Goal: Task Accomplishment & Management: Use online tool/utility

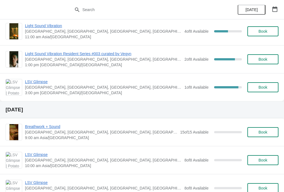
scroll to position [100, 0]
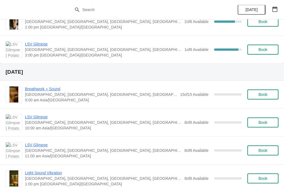
click at [268, 94] on span "Book" at bounding box center [263, 94] width 9 height 4
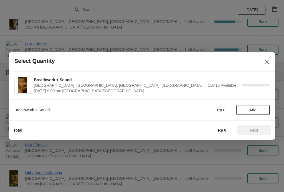
click at [252, 111] on span "Add" at bounding box center [253, 110] width 7 height 4
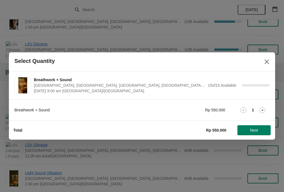
click at [255, 129] on span "Next" at bounding box center [254, 130] width 8 height 4
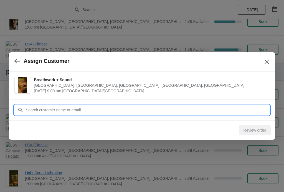
click at [177, 113] on input "Customer" at bounding box center [148, 110] width 244 height 10
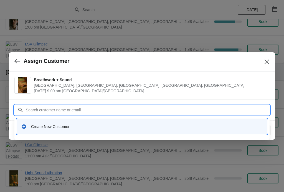
click at [146, 127] on div "Create New Customer" at bounding box center [147, 127] width 232 height 6
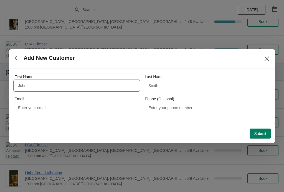
click at [103, 82] on input "First Name" at bounding box center [76, 86] width 125 height 10
type input "V"
type input "[PERSON_NAME]"
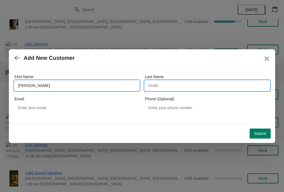
click at [182, 84] on input "Last Name" at bounding box center [207, 86] width 125 height 10
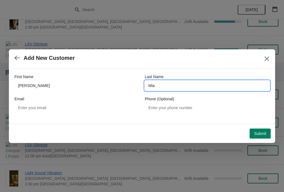
type input "Mia"
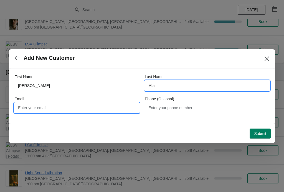
click at [96, 106] on input "Email" at bounding box center [76, 108] width 125 height 10
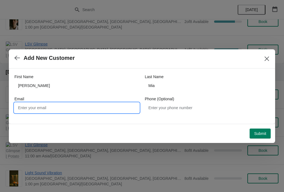
click at [258, 134] on span "Submit" at bounding box center [260, 134] width 12 height 4
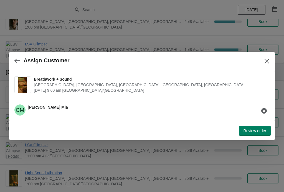
click at [253, 130] on span "Review order" at bounding box center [255, 131] width 23 height 4
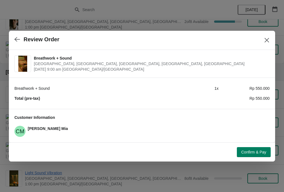
click at [251, 153] on span "Confirm & Pay" at bounding box center [254, 152] width 25 height 4
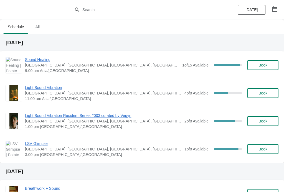
click at [144, 66] on span "[GEOGRAPHIC_DATA], [GEOGRAPHIC_DATA], [GEOGRAPHIC_DATA], [GEOGRAPHIC_DATA], [GE…" at bounding box center [102, 65] width 155 height 6
click at [176, 62] on span "Sound Healing" at bounding box center [102, 60] width 155 height 6
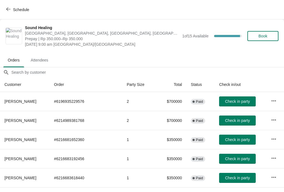
click at [237, 139] on span "Check in party" at bounding box center [237, 140] width 25 height 4
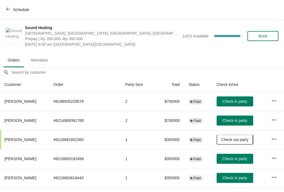
click at [235, 160] on span "Check in party" at bounding box center [235, 159] width 25 height 4
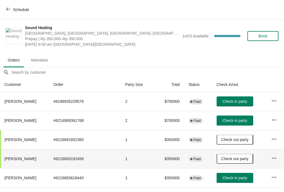
click at [230, 178] on span "Check in party" at bounding box center [235, 178] width 25 height 4
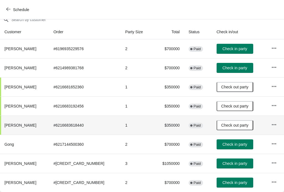
scroll to position [53, 0]
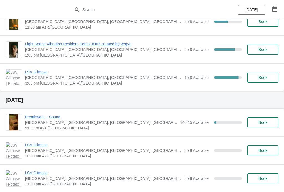
scroll to position [71, 0]
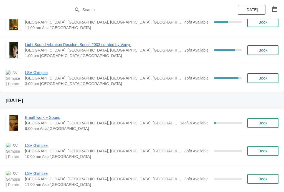
click at [264, 122] on span "Book" at bounding box center [263, 123] width 9 height 4
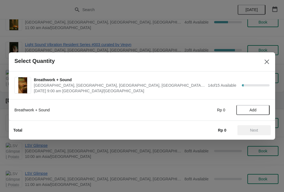
click at [252, 107] on button "Add" at bounding box center [253, 110] width 33 height 10
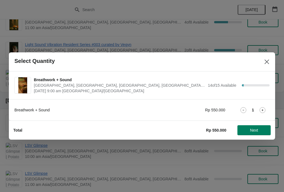
click at [254, 130] on span "Next" at bounding box center [254, 130] width 8 height 4
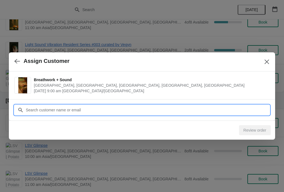
click at [221, 108] on input "Customer" at bounding box center [148, 110] width 244 height 10
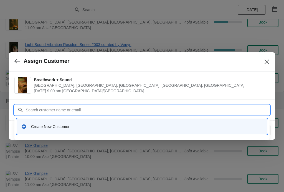
click at [119, 124] on div "Create New Customer" at bounding box center [147, 127] width 232 height 6
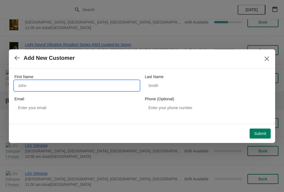
click at [90, 86] on input "First Name" at bounding box center [76, 86] width 125 height 10
type input "[PERSON_NAME]"
click at [266, 58] on icon "Close" at bounding box center [267, 58] width 4 height 4
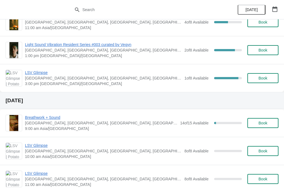
click at [50, 115] on span "Breathwork + Sound" at bounding box center [101, 118] width 152 height 6
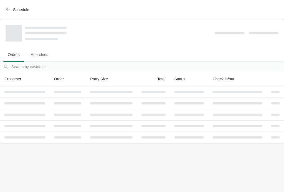
scroll to position [0, 0]
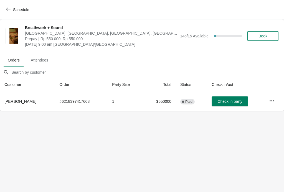
click at [274, 101] on icon "button" at bounding box center [272, 101] width 6 height 6
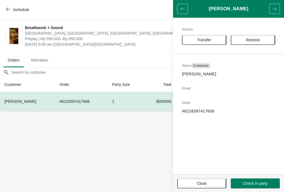
click at [120, 47] on div "Breathwork + Sound [GEOGRAPHIC_DATA], [GEOGRAPHIC_DATA], [GEOGRAPHIC_DATA], [GE…" at bounding box center [142, 35] width 284 height 33
click at [209, 180] on button "Close" at bounding box center [201, 184] width 49 height 10
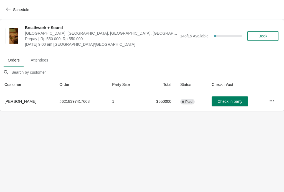
click at [268, 38] on span "Book" at bounding box center [263, 36] width 9 height 4
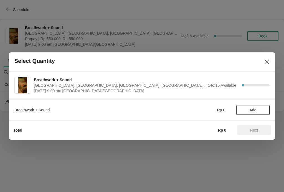
click at [258, 112] on span "Add" at bounding box center [253, 110] width 23 height 4
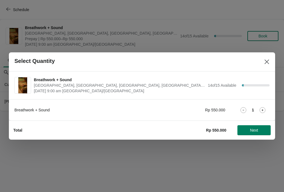
click at [258, 128] on span "Next" at bounding box center [254, 130] width 8 height 4
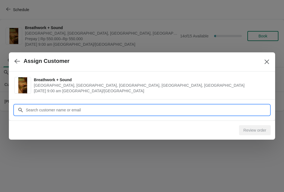
click at [225, 111] on input "Customer" at bounding box center [148, 110] width 244 height 10
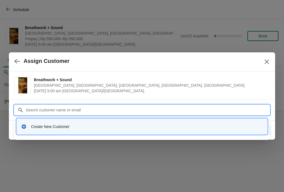
click at [111, 123] on div "Create New Customer" at bounding box center [142, 126] width 247 height 11
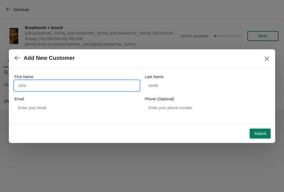
click at [76, 86] on input "First Name" at bounding box center [76, 86] width 125 height 10
type input "[PERSON_NAME]"
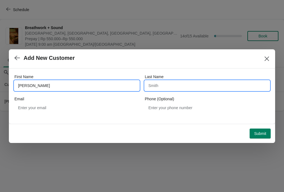
click at [190, 90] on input "Last Name" at bounding box center [207, 86] width 125 height 10
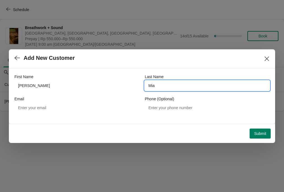
type input "Mia"
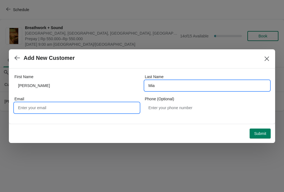
click at [81, 108] on input "Email" at bounding box center [76, 108] width 125 height 10
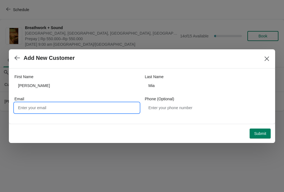
click at [267, 130] on button "Submit" at bounding box center [260, 134] width 21 height 10
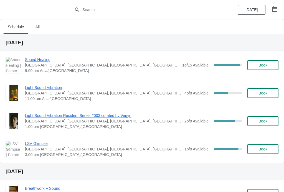
click at [43, 58] on span "Sound Healing" at bounding box center [102, 60] width 155 height 6
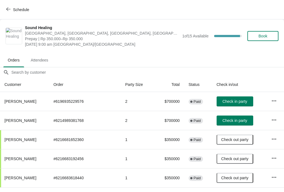
click at [234, 119] on span "Check in party" at bounding box center [235, 121] width 25 height 4
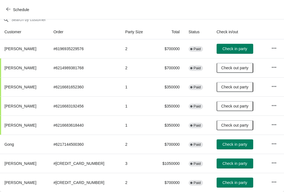
scroll to position [53, 0]
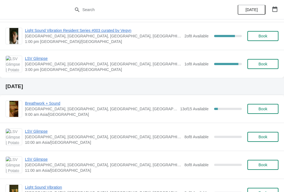
scroll to position [98, 0]
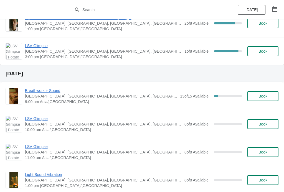
click at [53, 89] on span "Breathwork + Sound" at bounding box center [101, 91] width 152 height 6
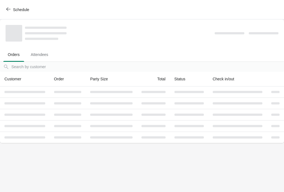
scroll to position [0, 0]
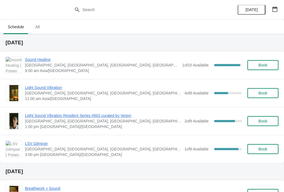
click at [35, 59] on span "Sound Healing" at bounding box center [102, 60] width 155 height 6
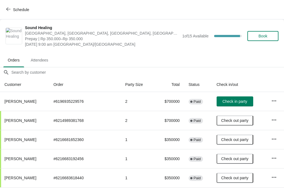
click at [226, 97] on button "Check in party" at bounding box center [235, 102] width 37 height 10
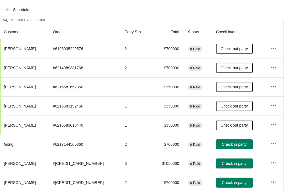
scroll to position [53, 0]
click at [232, 142] on span "Check in party" at bounding box center [234, 144] width 25 height 4
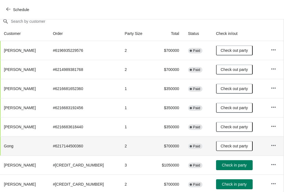
scroll to position [51, 0]
